Goal: Download file/media: Download file/media

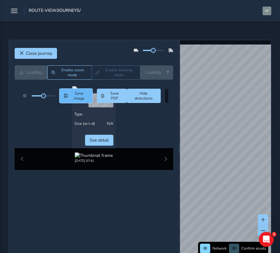
click at [81, 98] on span "Save image" at bounding box center [79, 96] width 19 height 10
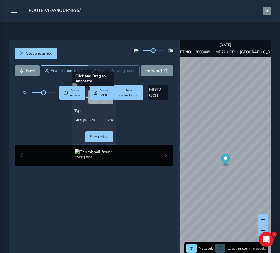
drag, startPoint x: 122, startPoint y: 126, endPoint x: 103, endPoint y: 155, distance: 34.9
click at [103, 88] on div at bounding box center [93, 85] width 43 height 5
click at [94, 88] on div at bounding box center [93, 85] width 43 height 5
click at [98, 88] on div at bounding box center [93, 85] width 43 height 5
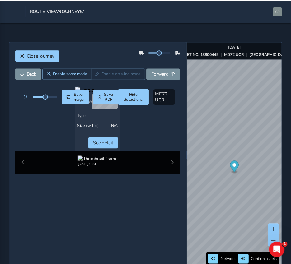
scroll to position [11, 0]
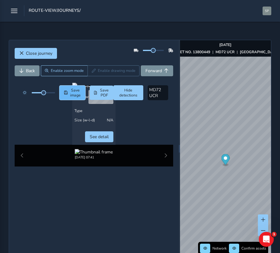
click at [66, 99] on button "Save image" at bounding box center [72, 93] width 26 height 14
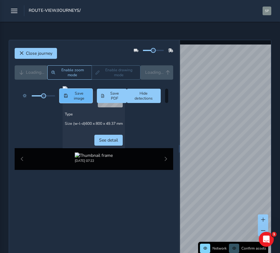
click at [73, 98] on span "Save image" at bounding box center [79, 96] width 19 height 10
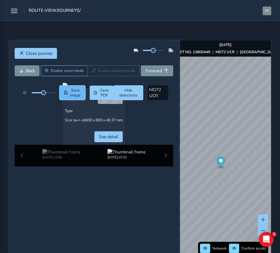
click at [80, 98] on span "Save image" at bounding box center [76, 93] width 12 height 10
click at [64, 99] on button "Save image" at bounding box center [72, 93] width 26 height 14
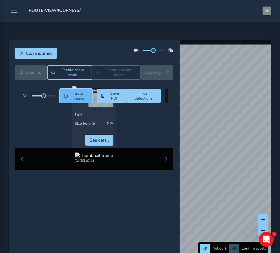
click at [74, 98] on span "Save image" at bounding box center [79, 96] width 19 height 10
